Goal: Book appointment/travel/reservation

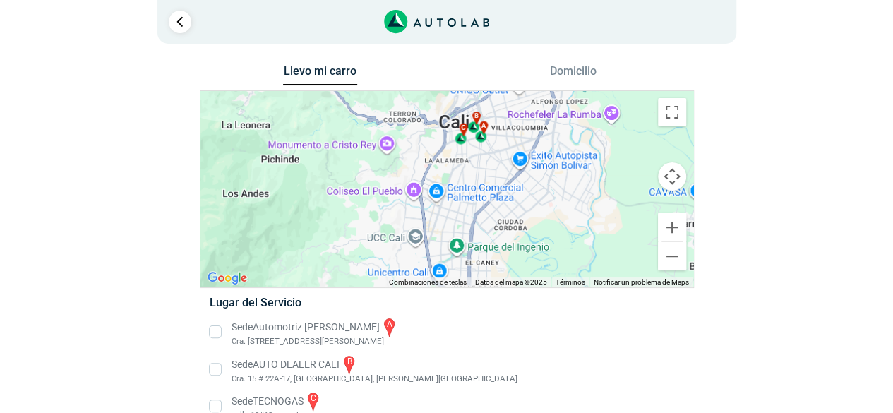
click at [213, 368] on li "Sede AUTO DEALER CALI b Cra. 15 # 22A-17, [GEOGRAPHIC_DATA], [PERSON_NAME][GEOG…" at bounding box center [446, 370] width 495 height 32
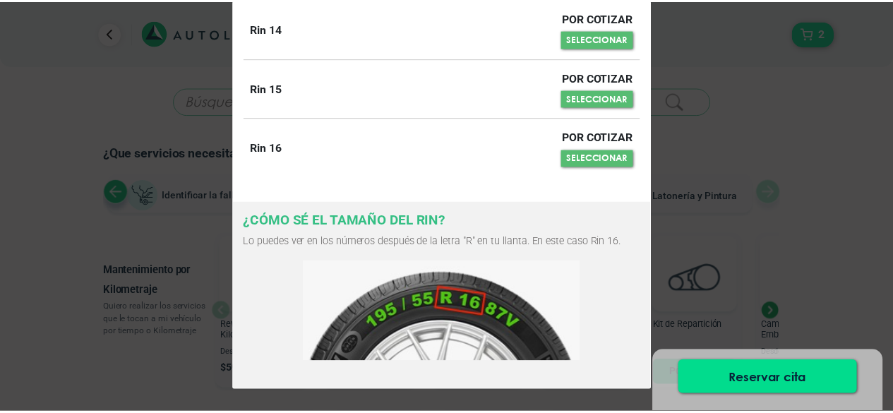
scroll to position [94, 0]
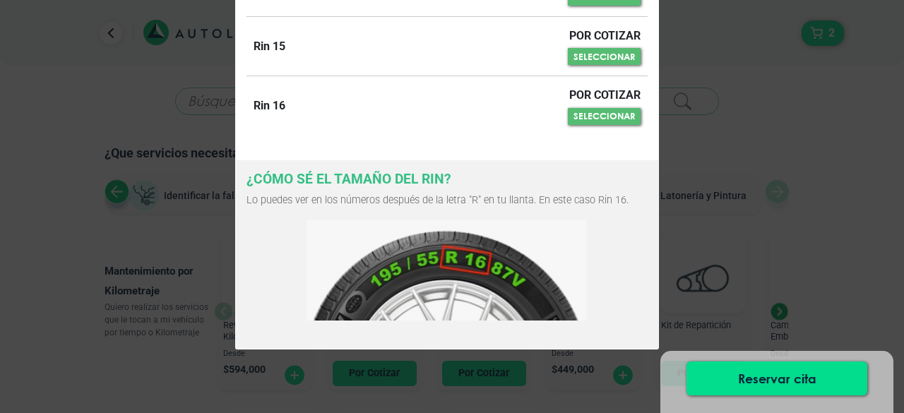
click at [583, 110] on button "SELECCIONAR" at bounding box center [604, 116] width 73 height 17
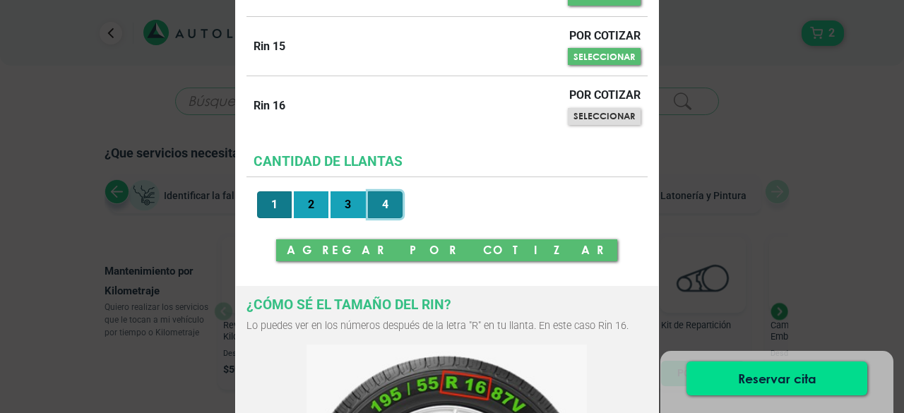
click at [368, 203] on button "4" at bounding box center [385, 204] width 35 height 27
click at [506, 251] on button "AGREGAR POR [PERSON_NAME]" at bounding box center [446, 249] width 341 height 21
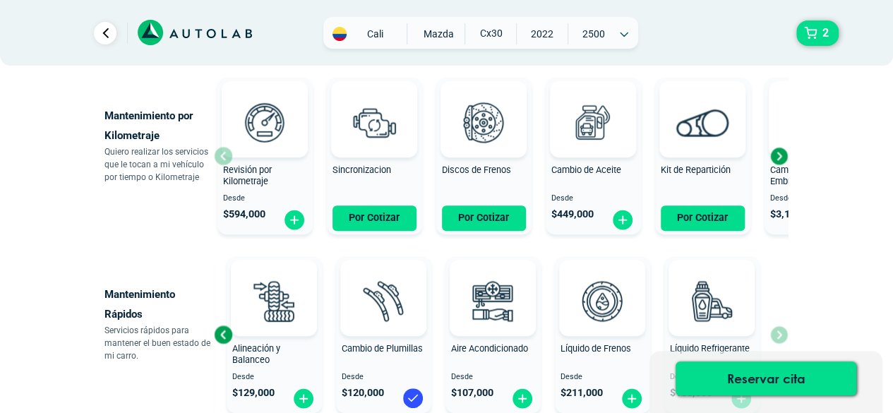
scroll to position [283, 0]
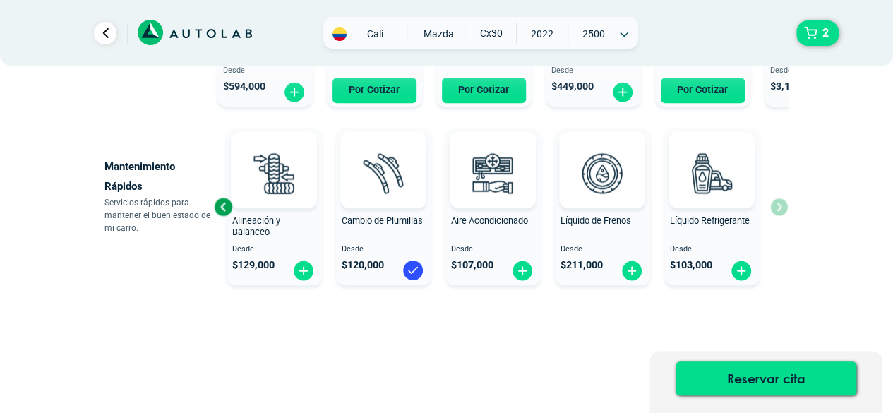
click at [664, 371] on div "Reservar cita" at bounding box center [766, 382] width 233 height 62
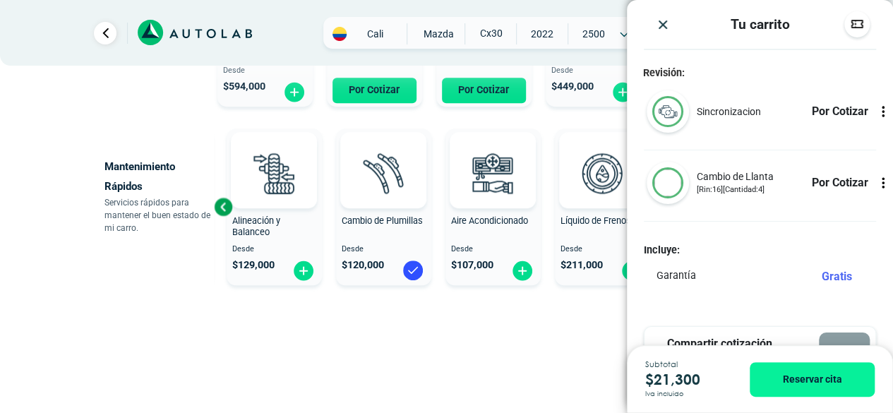
scroll to position [82, 0]
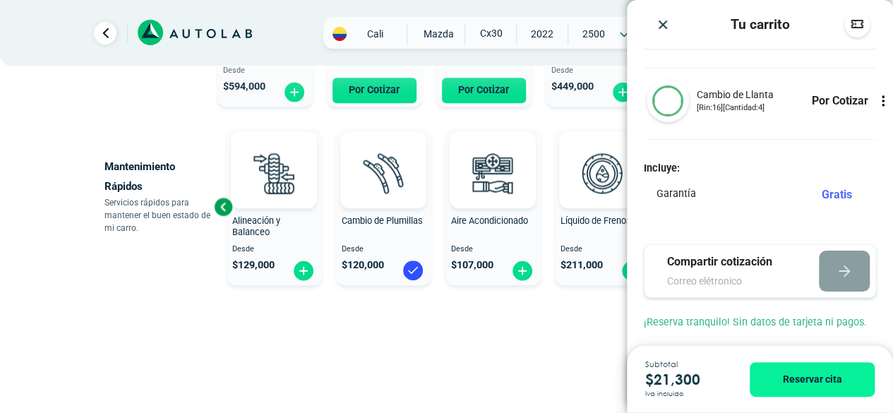
click at [822, 193] on div "Gratis" at bounding box center [843, 194] width 42 height 17
click at [661, 27] on img "Close" at bounding box center [663, 25] width 14 height 14
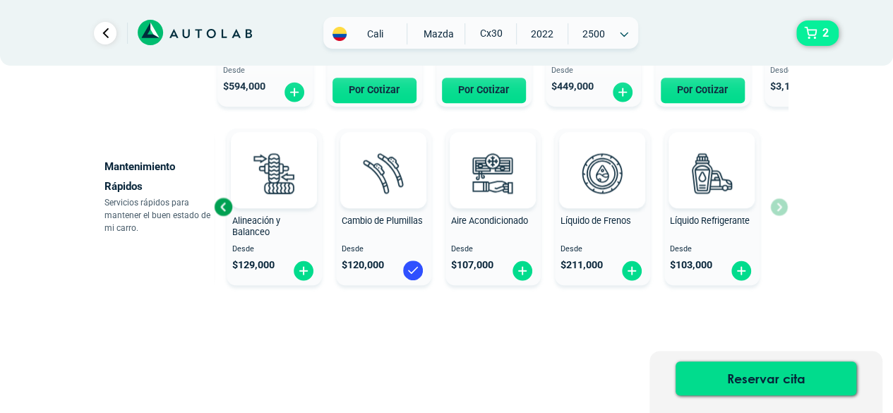
click at [809, 39] on button "2" at bounding box center [818, 32] width 42 height 25
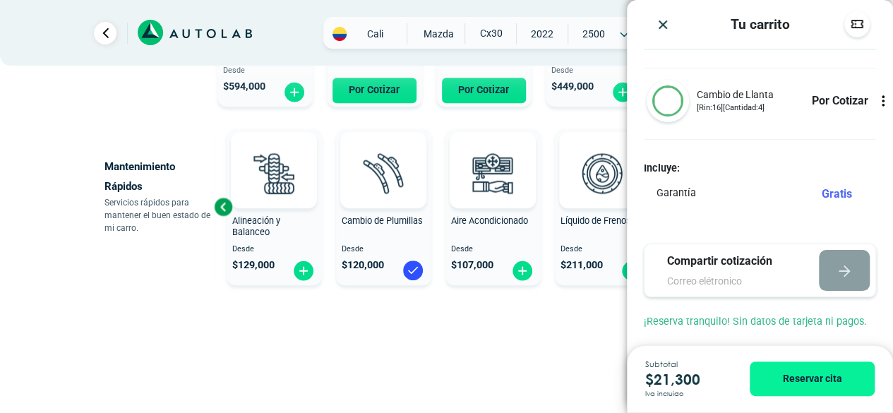
click at [876, 102] on icon at bounding box center [883, 101] width 14 height 14
click at [662, 30] on img "Close" at bounding box center [663, 25] width 14 height 14
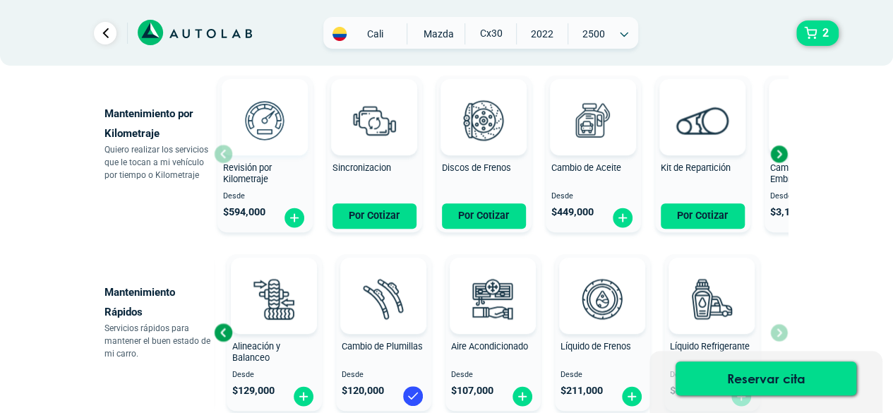
scroll to position [0, 0]
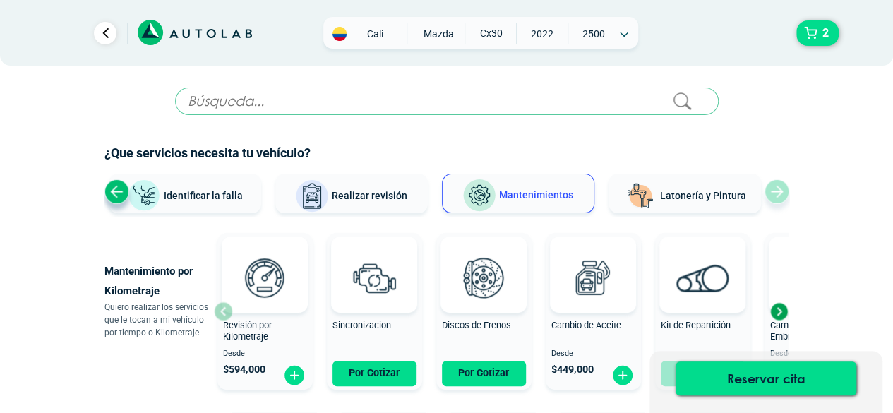
click at [501, 98] on input "text" at bounding box center [447, 102] width 544 height 28
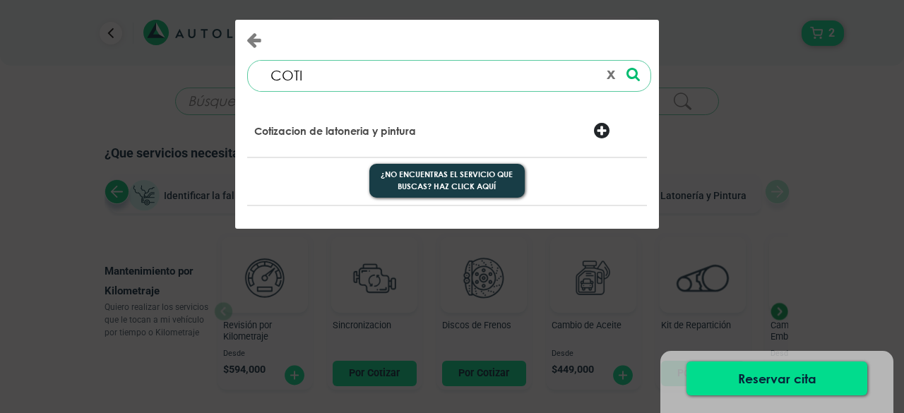
type input "COTI"
click at [606, 133] on div at bounding box center [617, 132] width 68 height 20
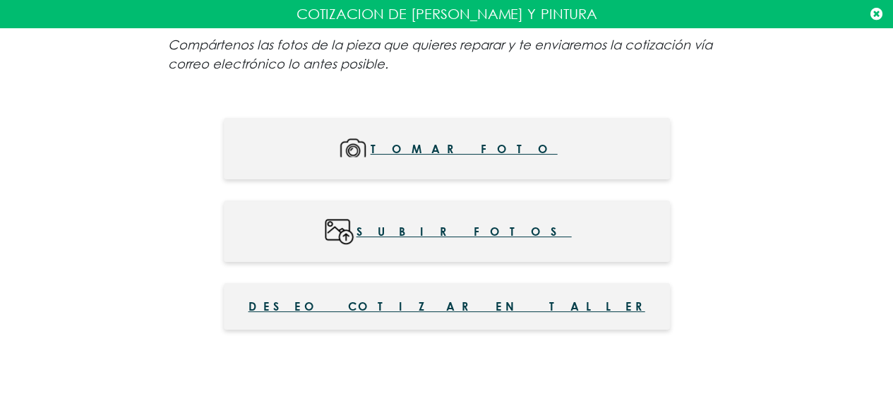
click at [877, 13] on icon at bounding box center [877, 14] width 12 height 14
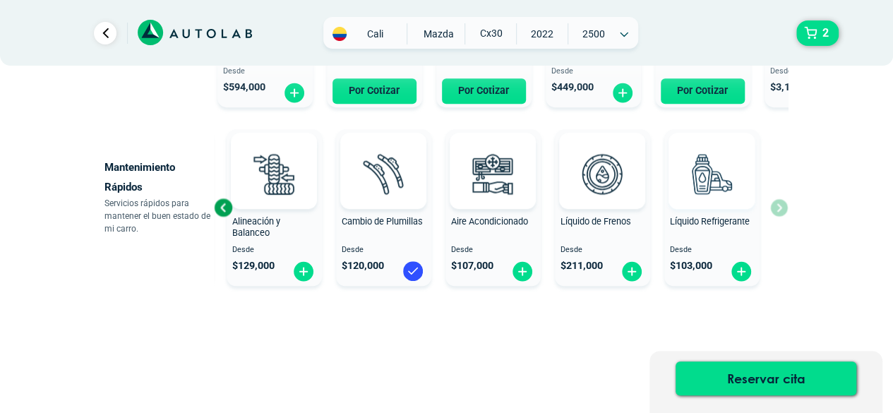
scroll to position [283, 0]
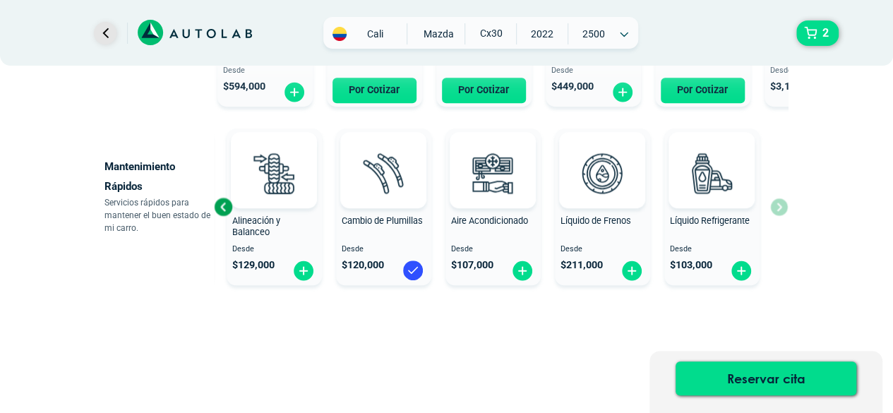
click at [106, 36] on link "Ir al paso anterior" at bounding box center [105, 33] width 23 height 23
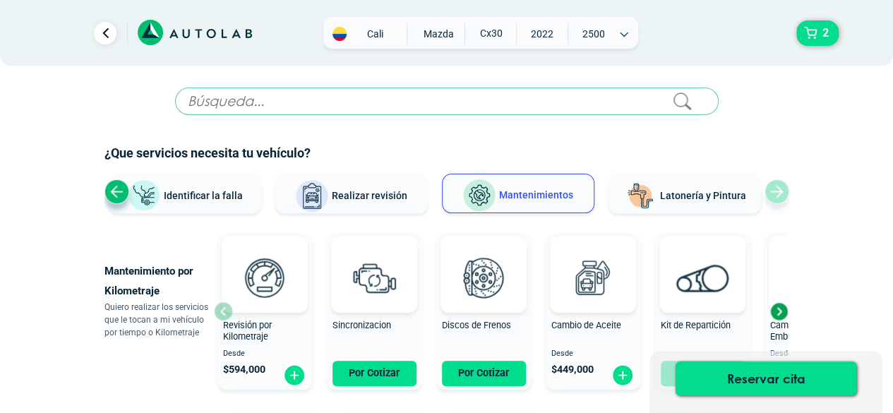
scroll to position [141, 0]
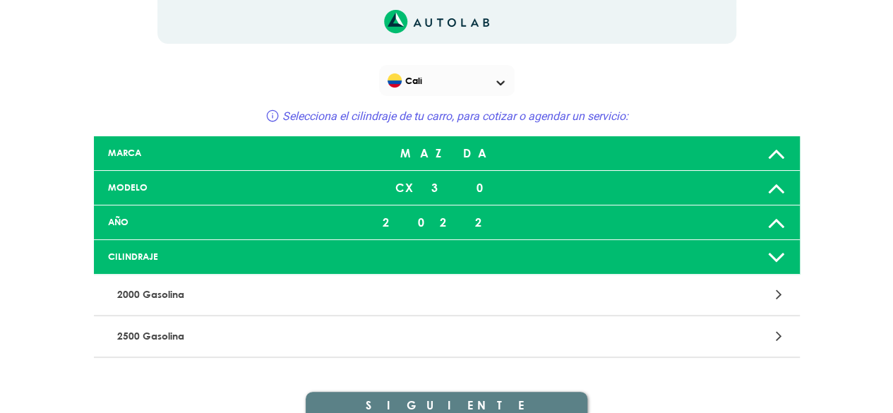
scroll to position [66, 0]
